Goal: Navigation & Orientation: Understand site structure

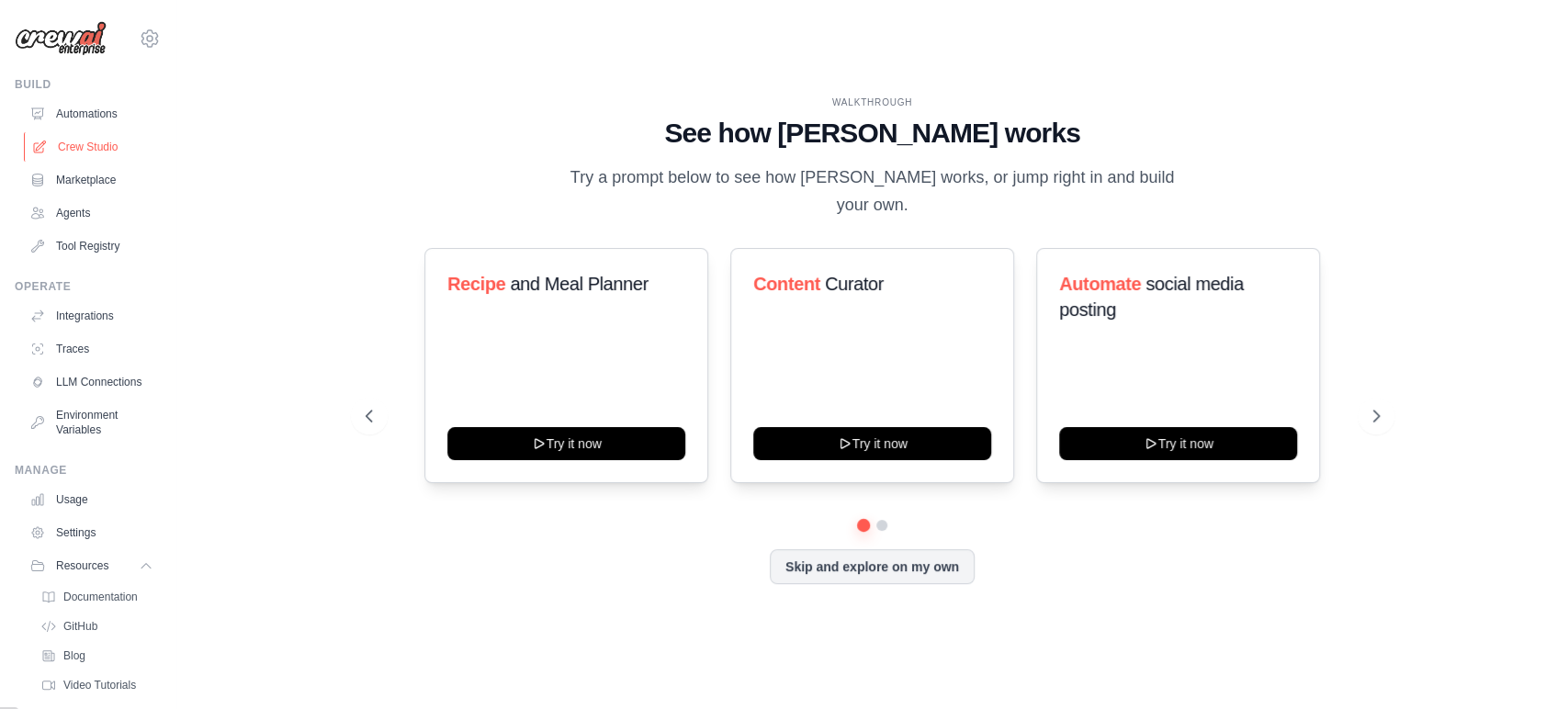
click at [104, 151] on link "Crew Studio" at bounding box center [94, 147] width 139 height 30
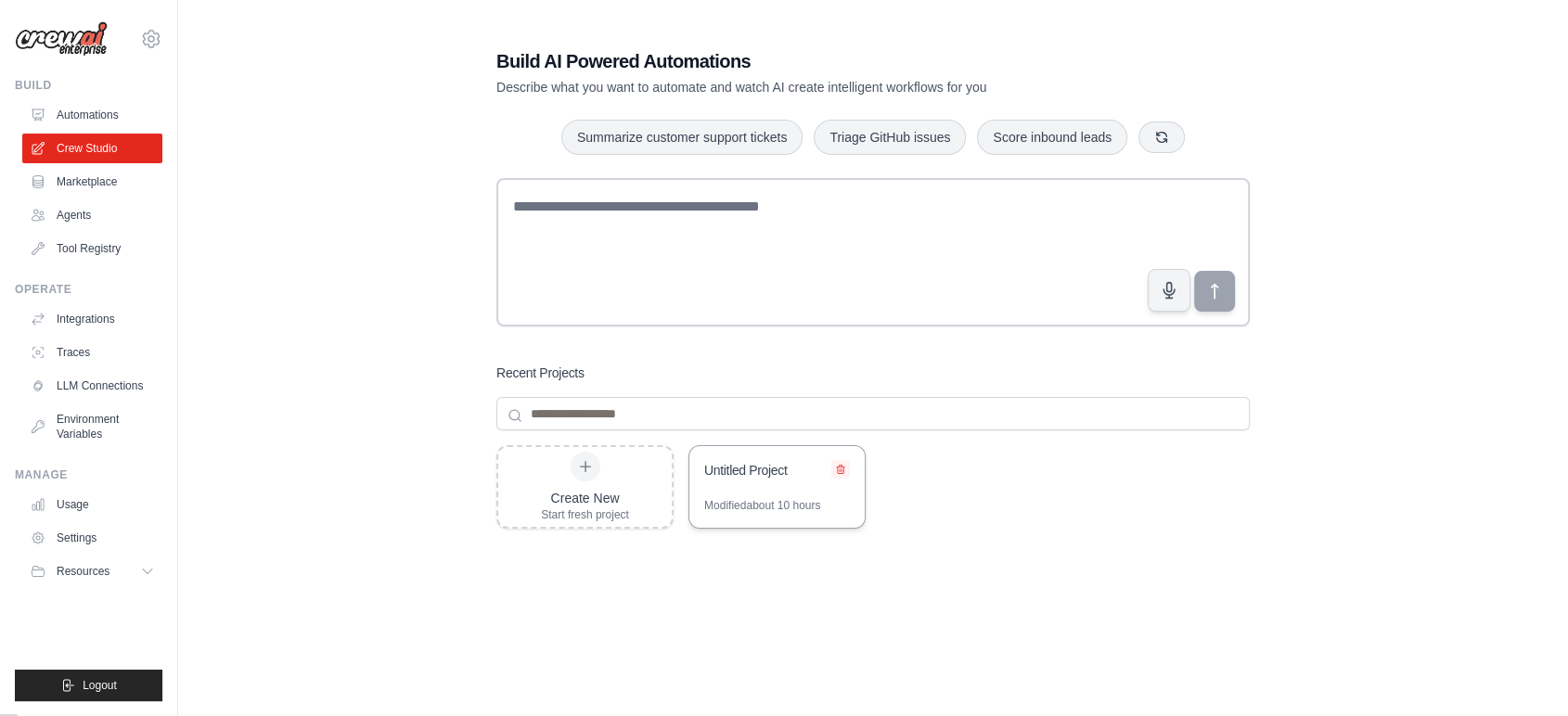
click at [845, 470] on icon at bounding box center [840, 470] width 11 height 11
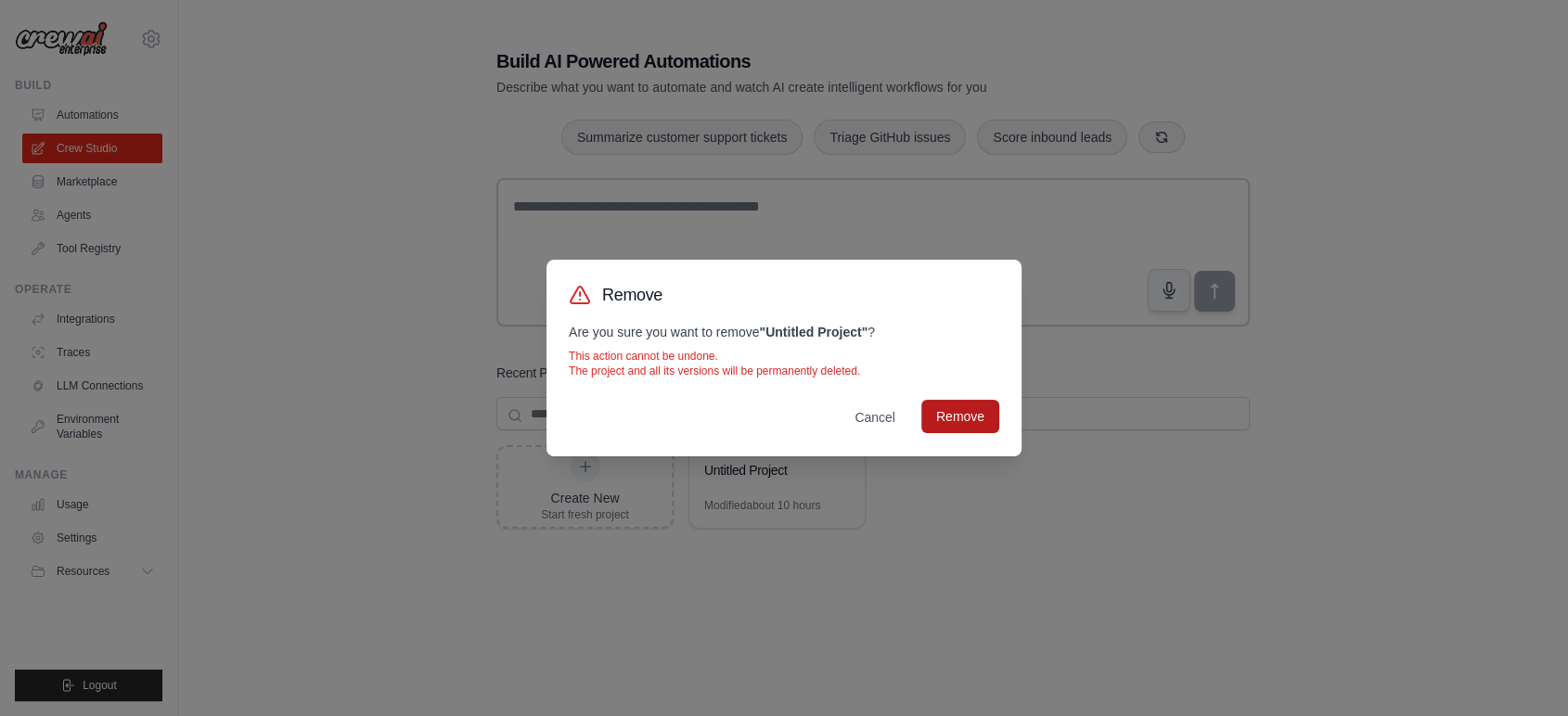
click at [961, 422] on button "Remove" at bounding box center [959, 416] width 78 height 34
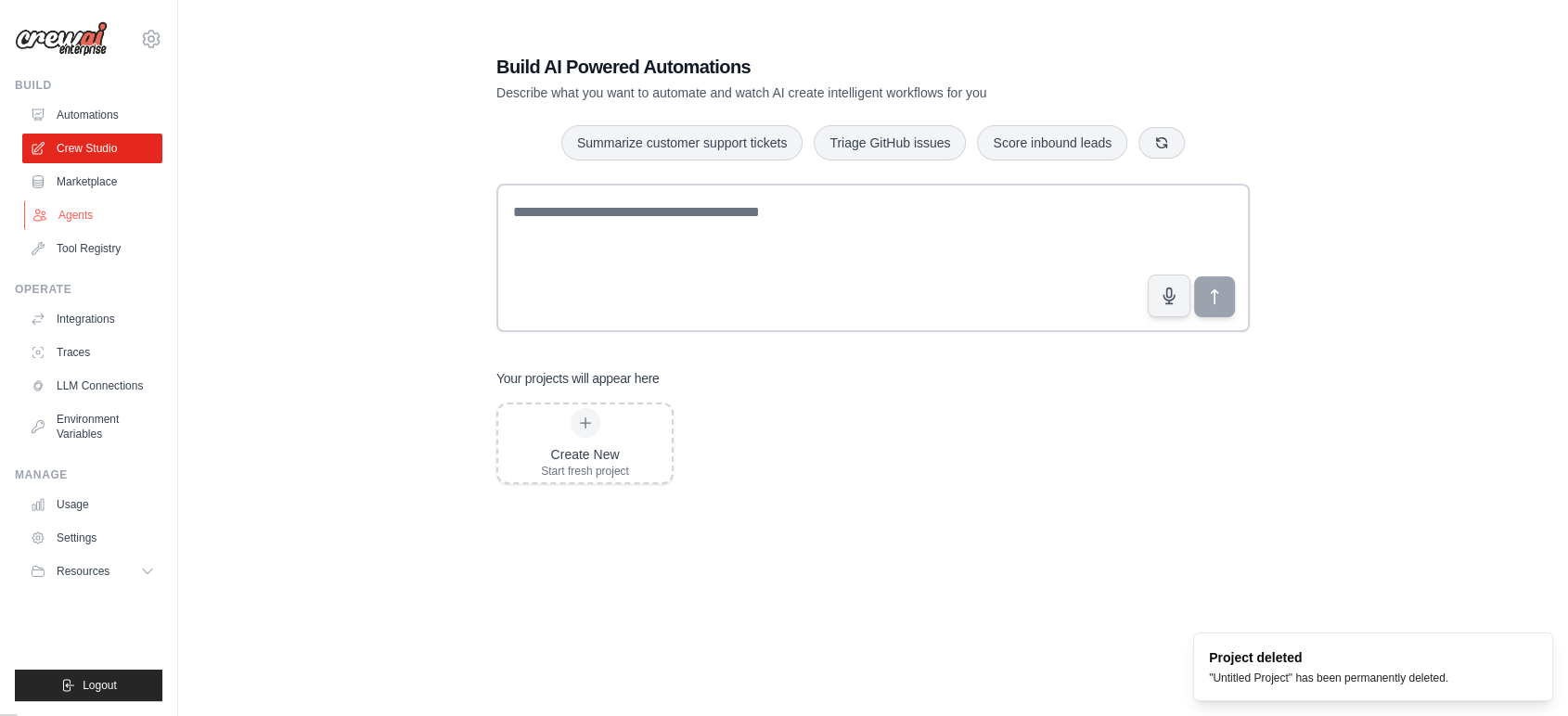
click at [80, 221] on link "Agents" at bounding box center [94, 215] width 140 height 30
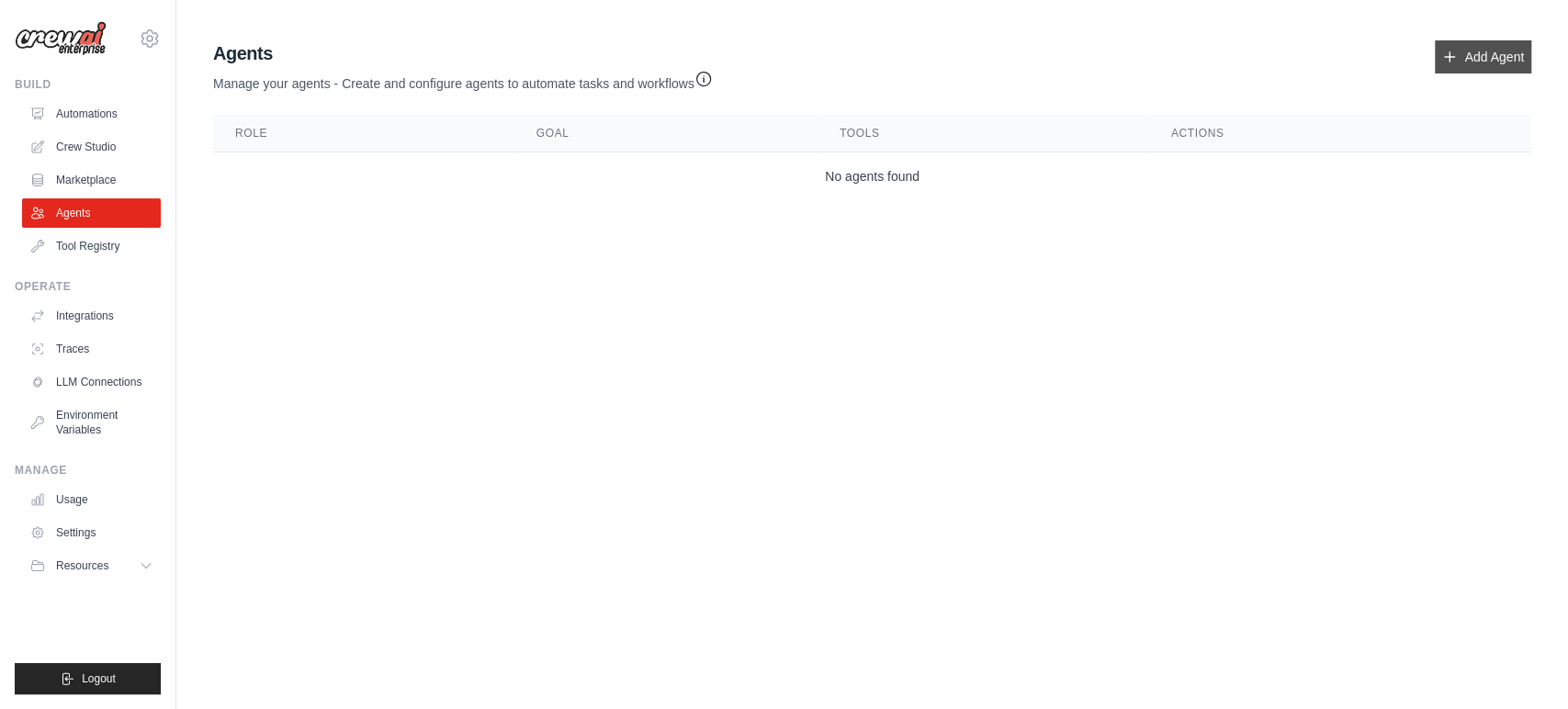
click at [1477, 48] on link "Add Agent" at bounding box center [1484, 57] width 96 height 33
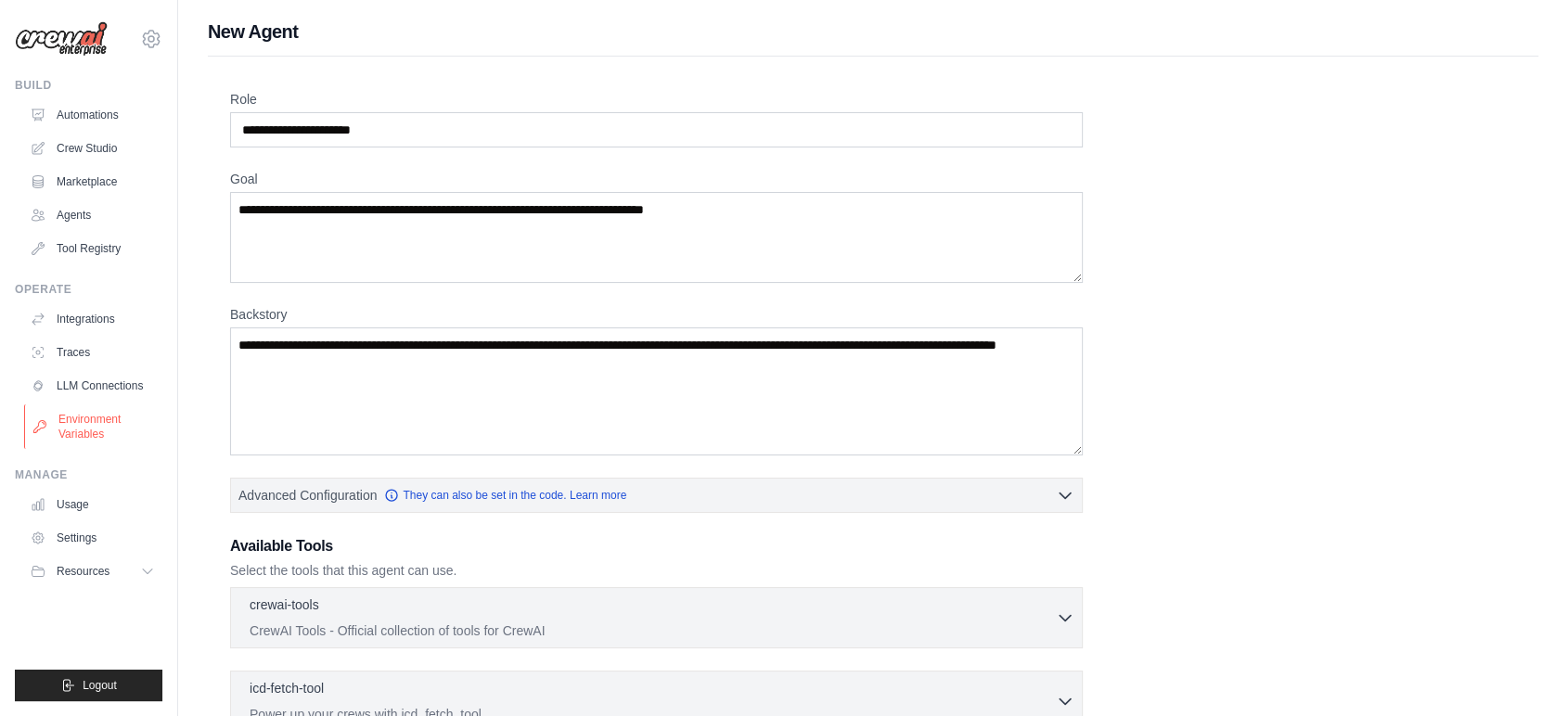
click at [102, 425] on link "Environment Variables" at bounding box center [94, 427] width 140 height 45
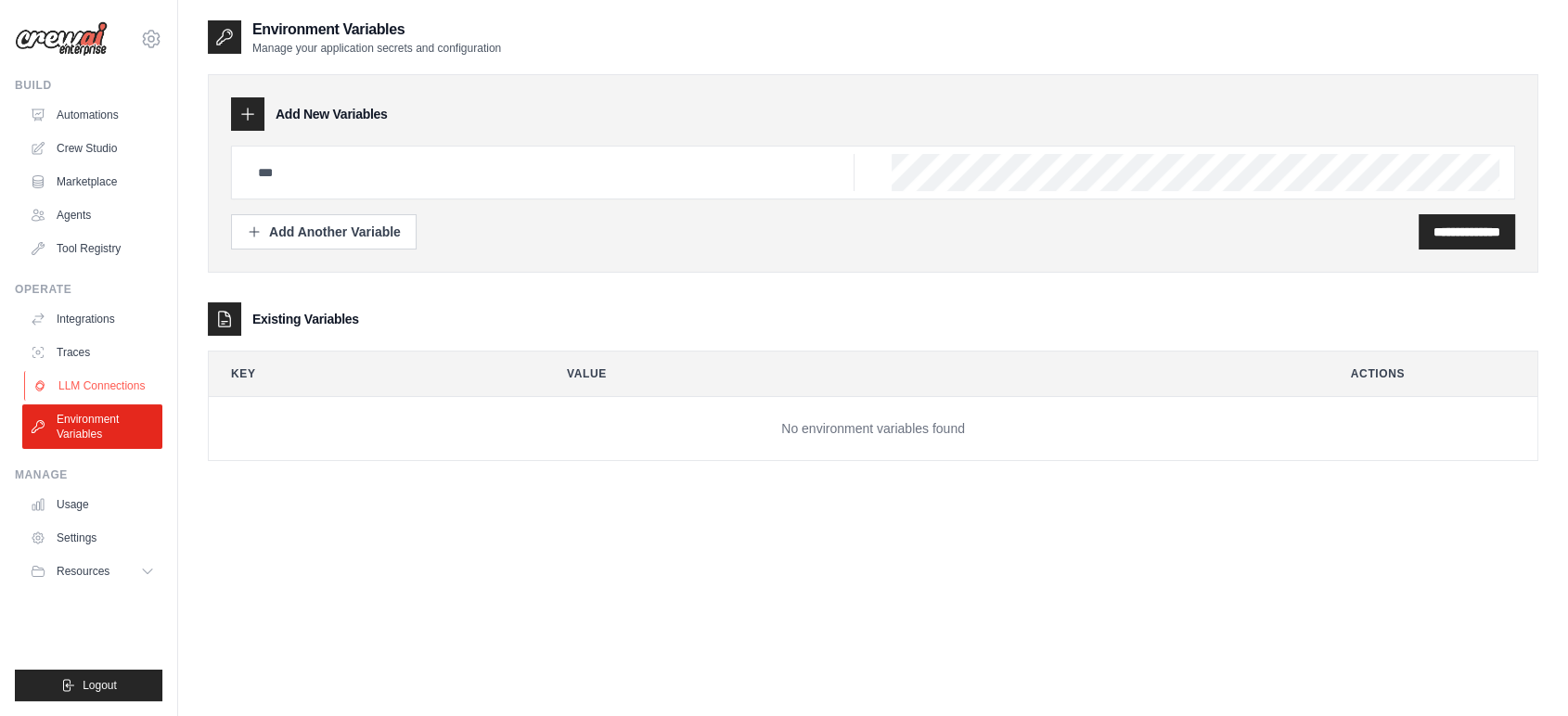
click at [86, 387] on link "LLM Connections" at bounding box center [94, 387] width 140 height 30
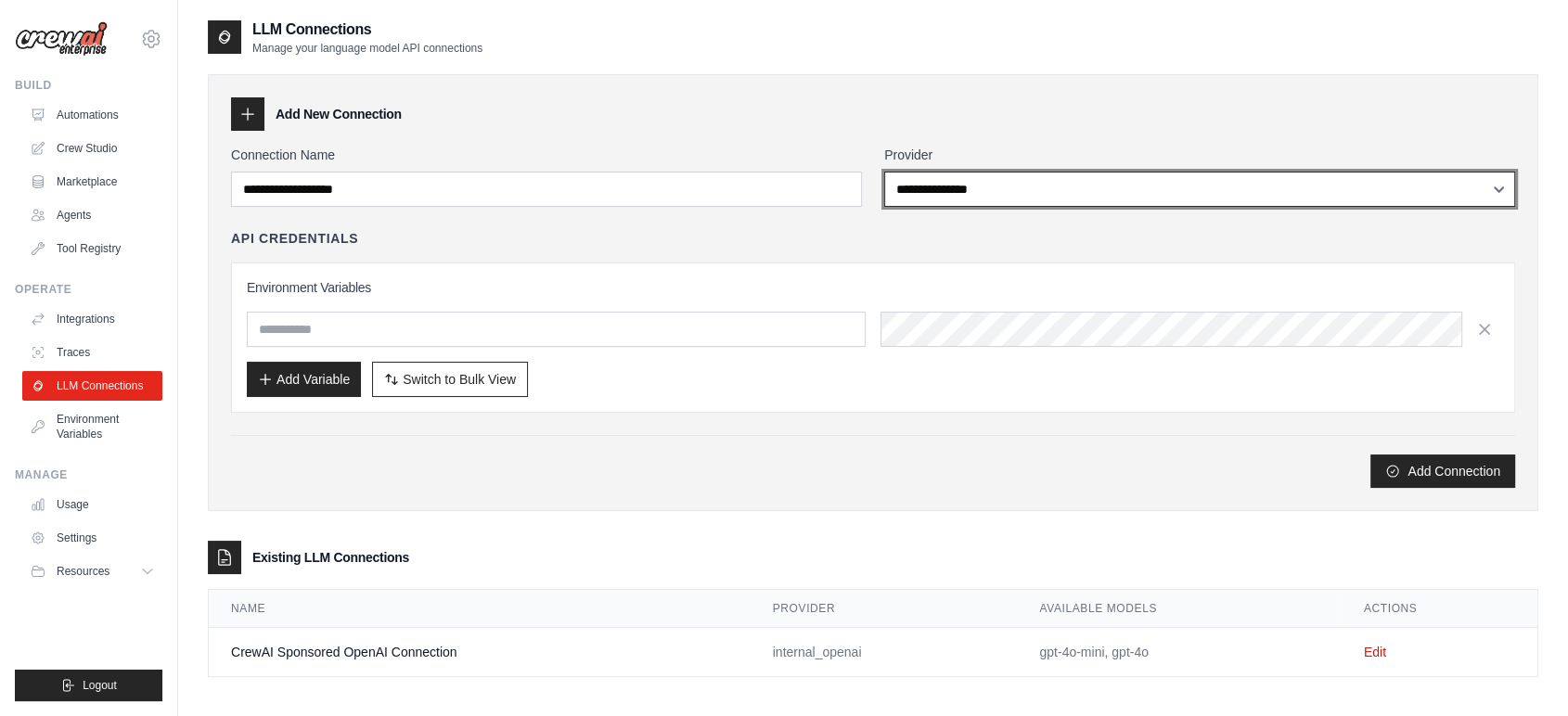
click at [1325, 192] on select "**********" at bounding box center [1199, 189] width 631 height 36
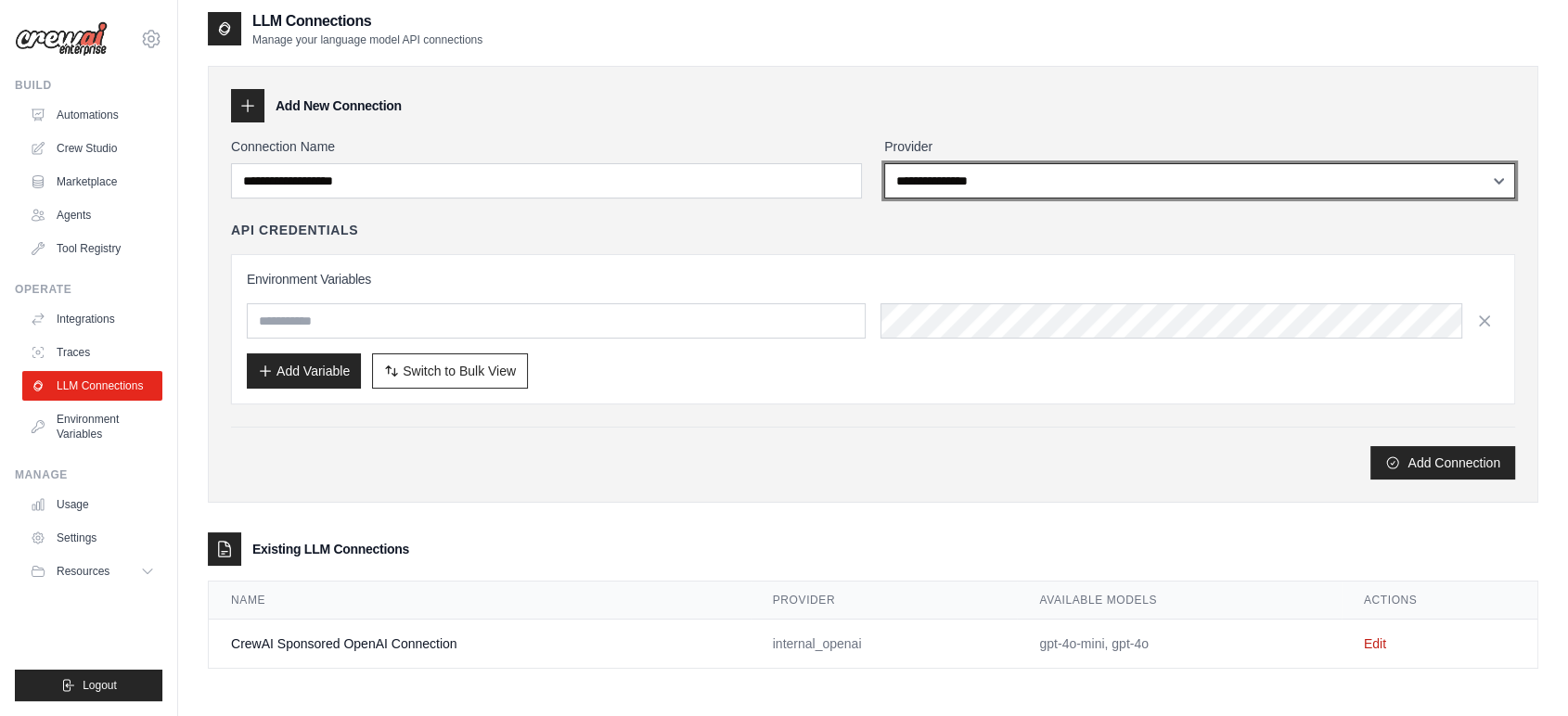
scroll to position [37, 0]
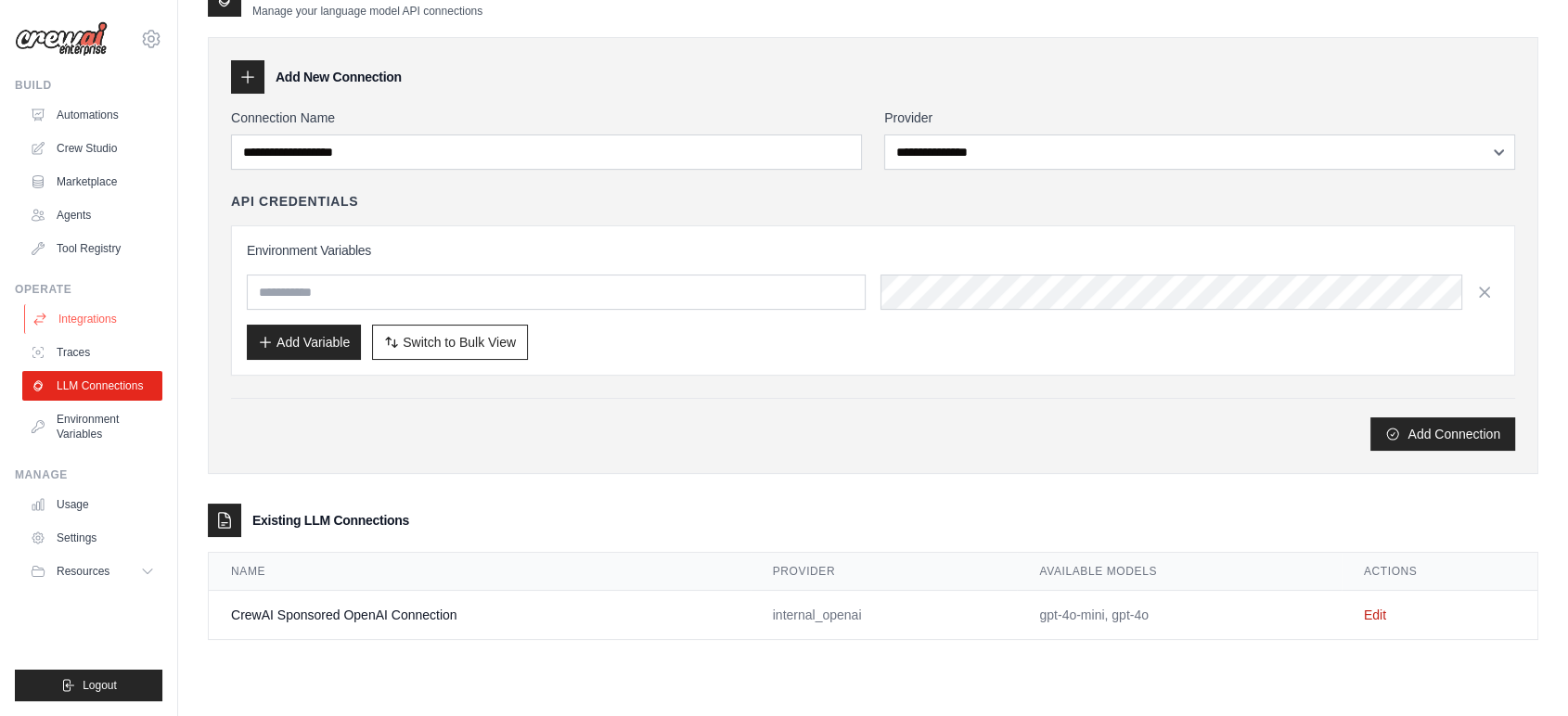
click at [100, 319] on link "Integrations" at bounding box center [94, 319] width 140 height 30
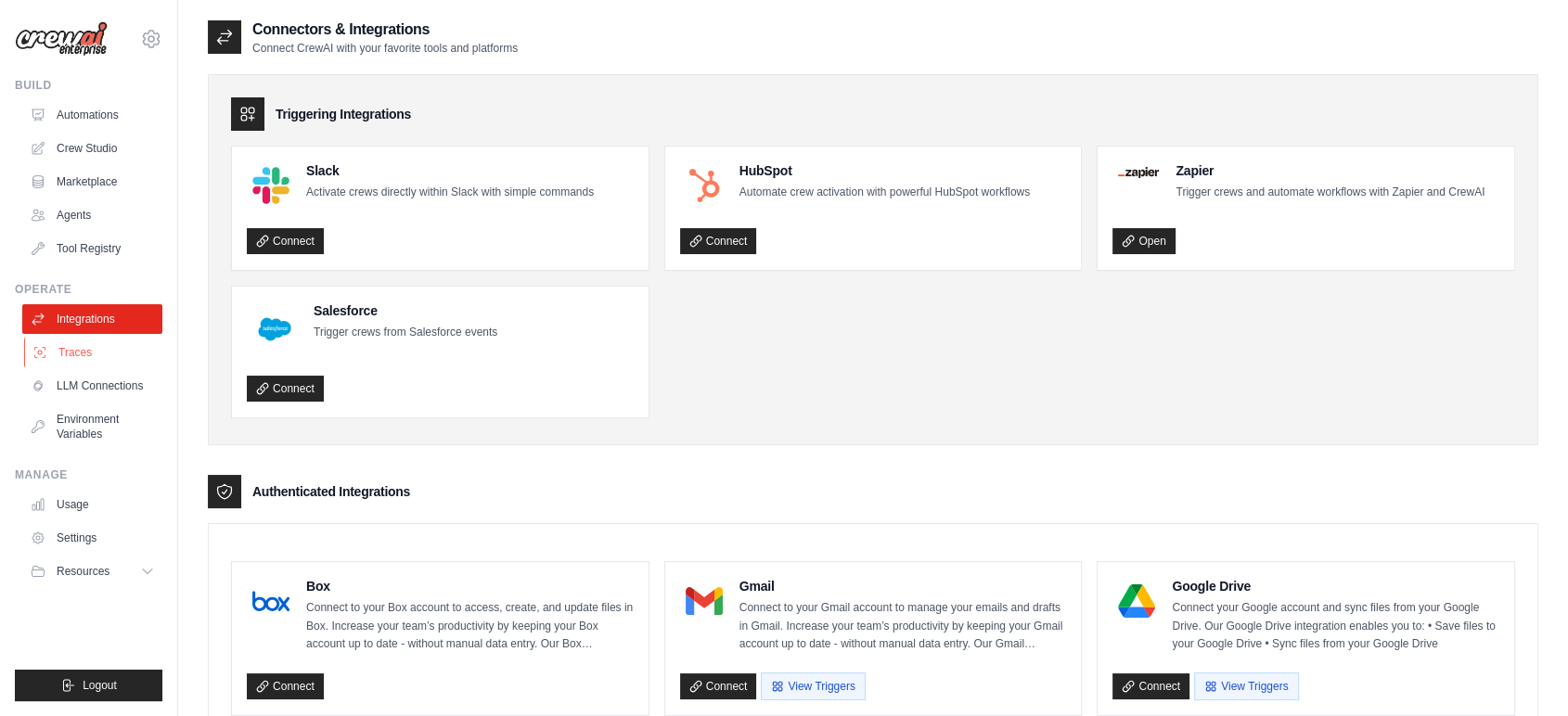
click at [81, 354] on link "Traces" at bounding box center [94, 353] width 140 height 30
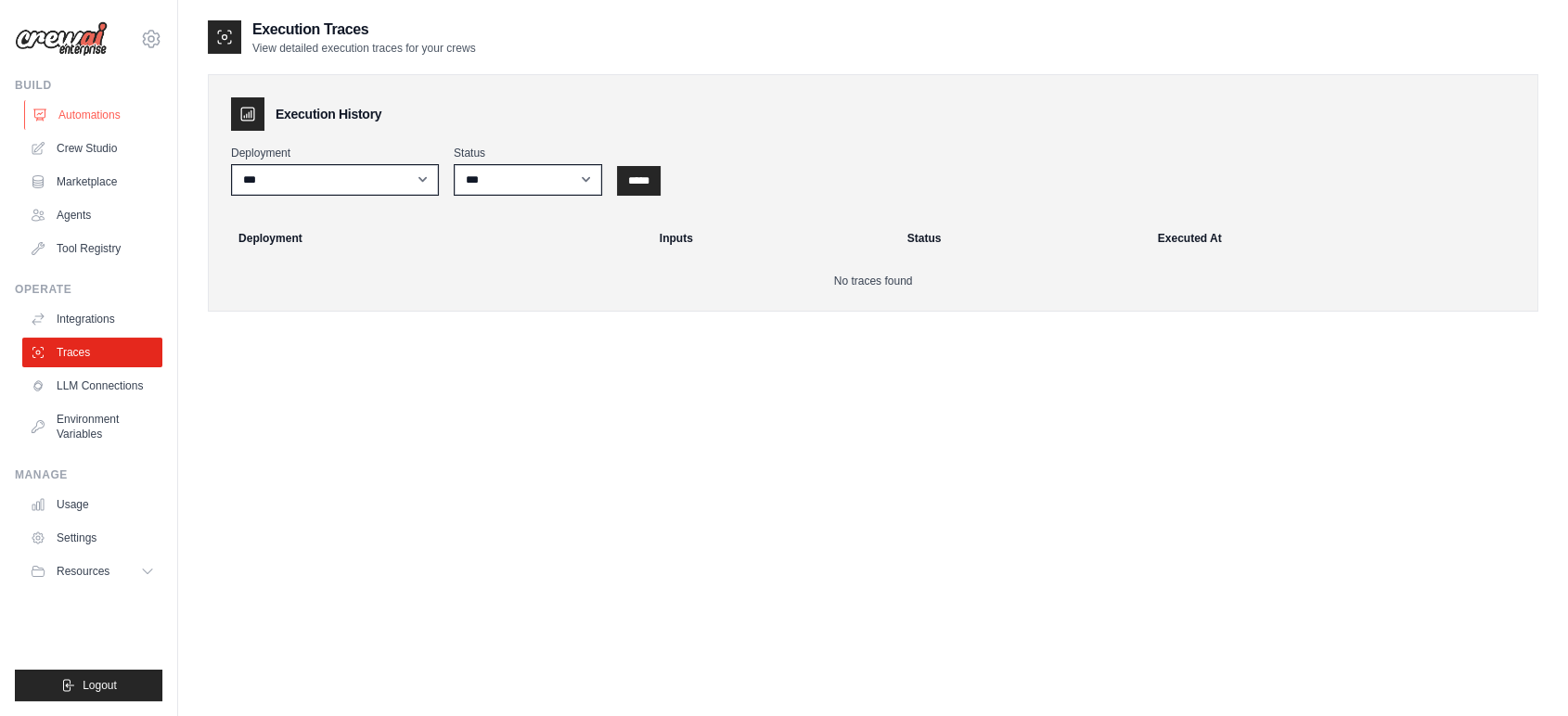
click at [105, 119] on link "Automations" at bounding box center [94, 115] width 140 height 30
